Goal: Transaction & Acquisition: Purchase product/service

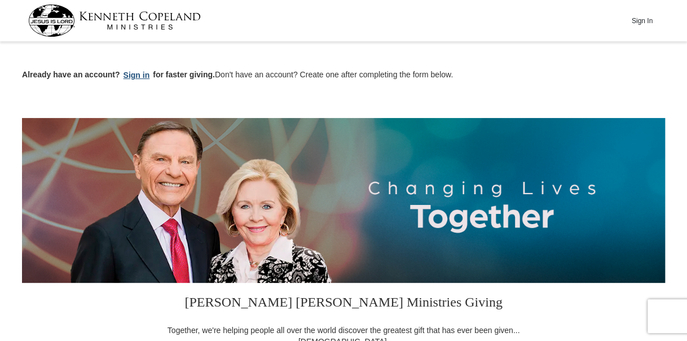
click at [137, 72] on button "Sign in" at bounding box center [136, 75] width 33 height 13
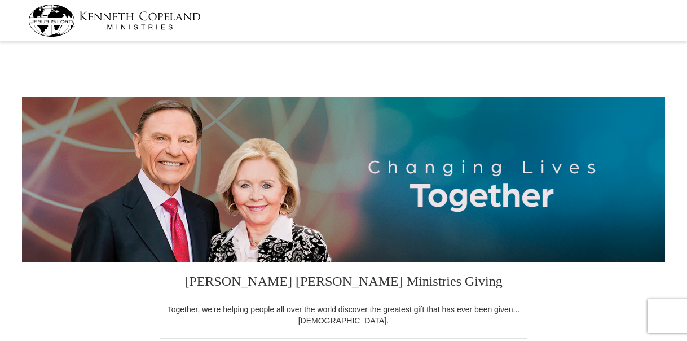
select select "KS"
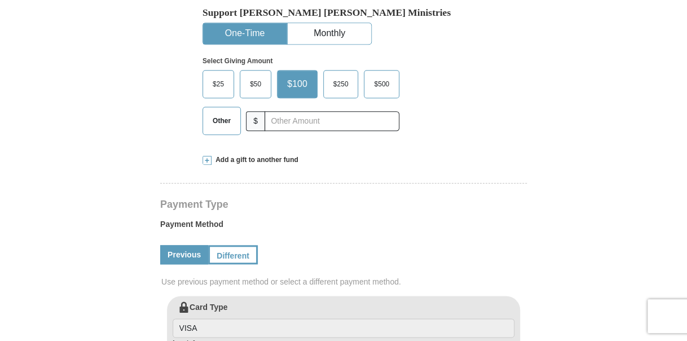
scroll to position [361, 0]
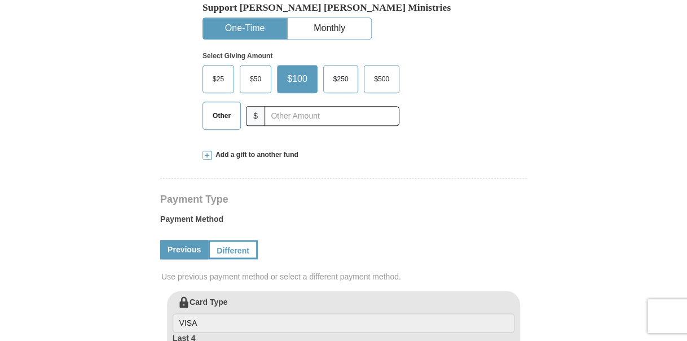
click at [251, 75] on span "$50" at bounding box center [255, 79] width 23 height 17
click at [0, 0] on input "$50" at bounding box center [0, 0] width 0 height 0
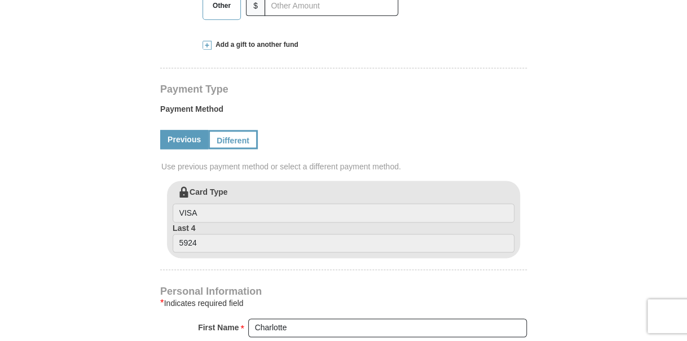
scroll to position [518, 0]
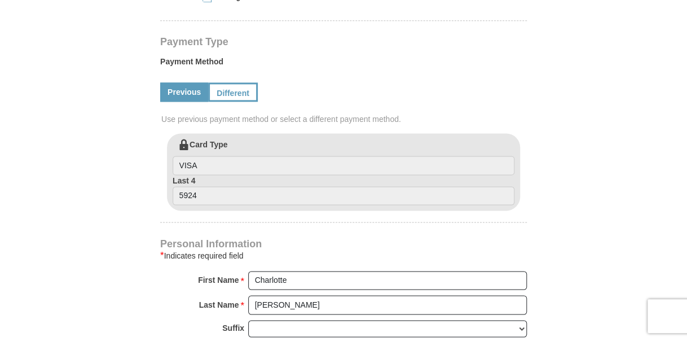
click at [183, 91] on link "Previous" at bounding box center [184, 91] width 48 height 19
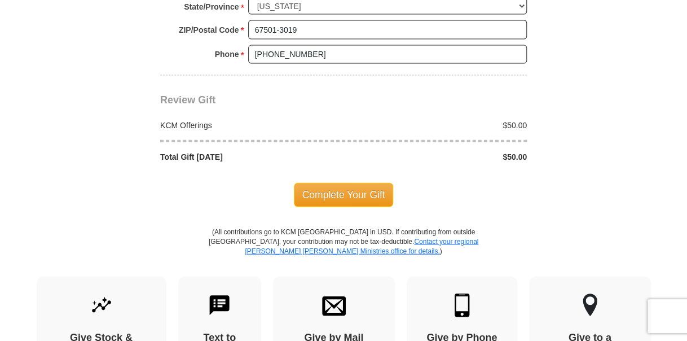
scroll to position [1000, 0]
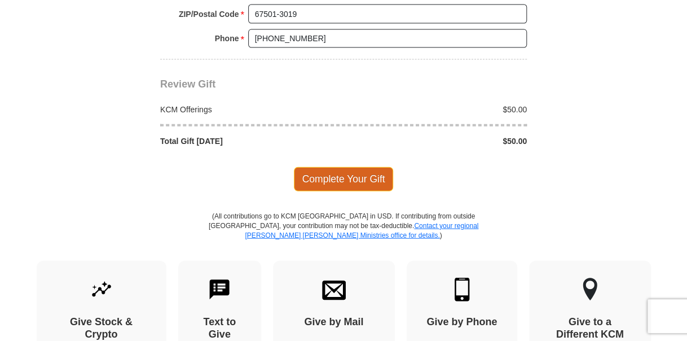
click at [335, 167] on span "Complete Your Gift" at bounding box center [344, 179] width 100 height 24
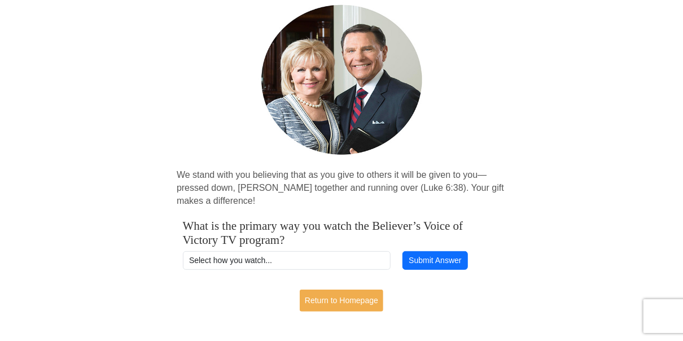
scroll to position [92, 0]
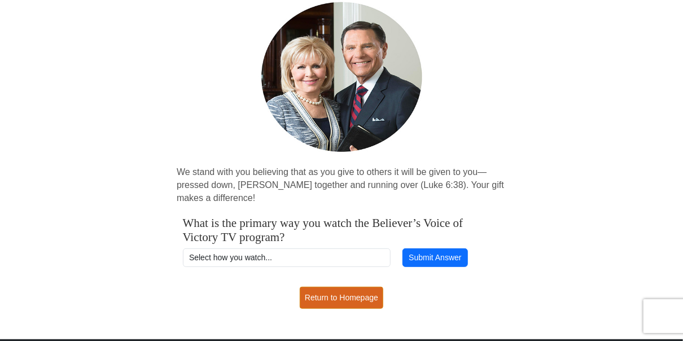
click at [344, 291] on link "Return to Homepage" at bounding box center [342, 298] width 84 height 22
